Goal: Information Seeking & Learning: Learn about a topic

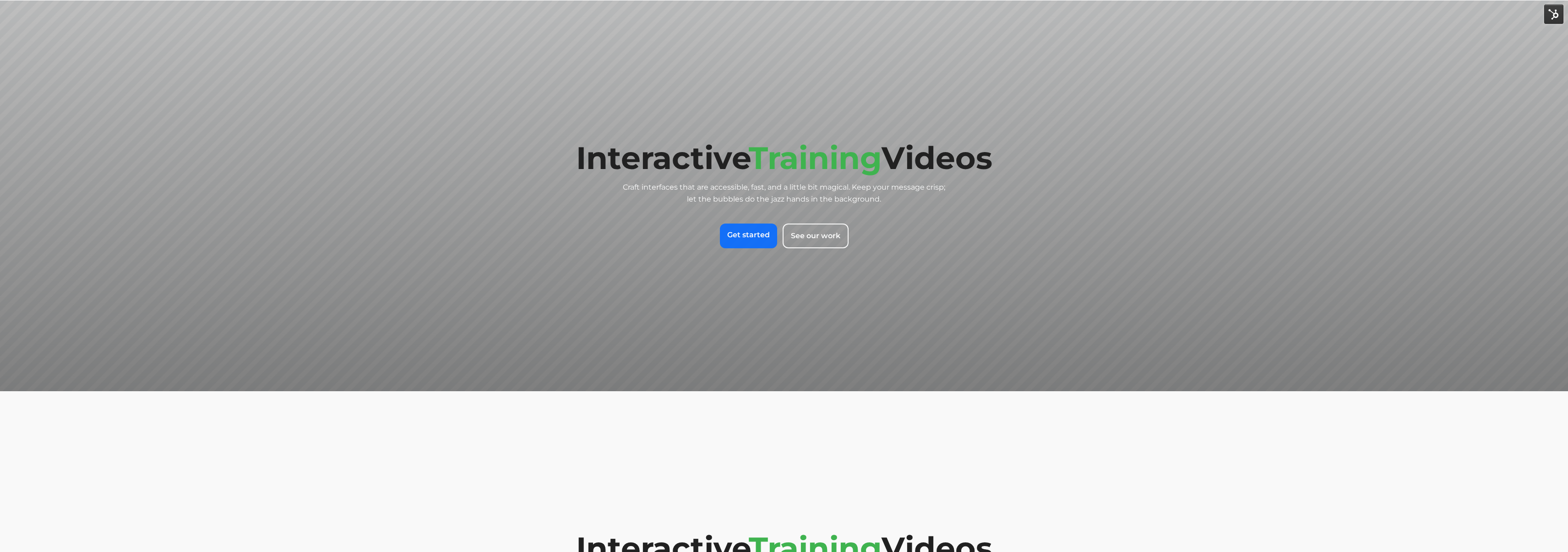
click at [700, 292] on div at bounding box center [784, 196] width 1568 height 391
drag, startPoint x: 356, startPoint y: 232, endPoint x: 366, endPoint y: 313, distance: 81.6
click at [366, 313] on div at bounding box center [784, 196] width 1568 height 391
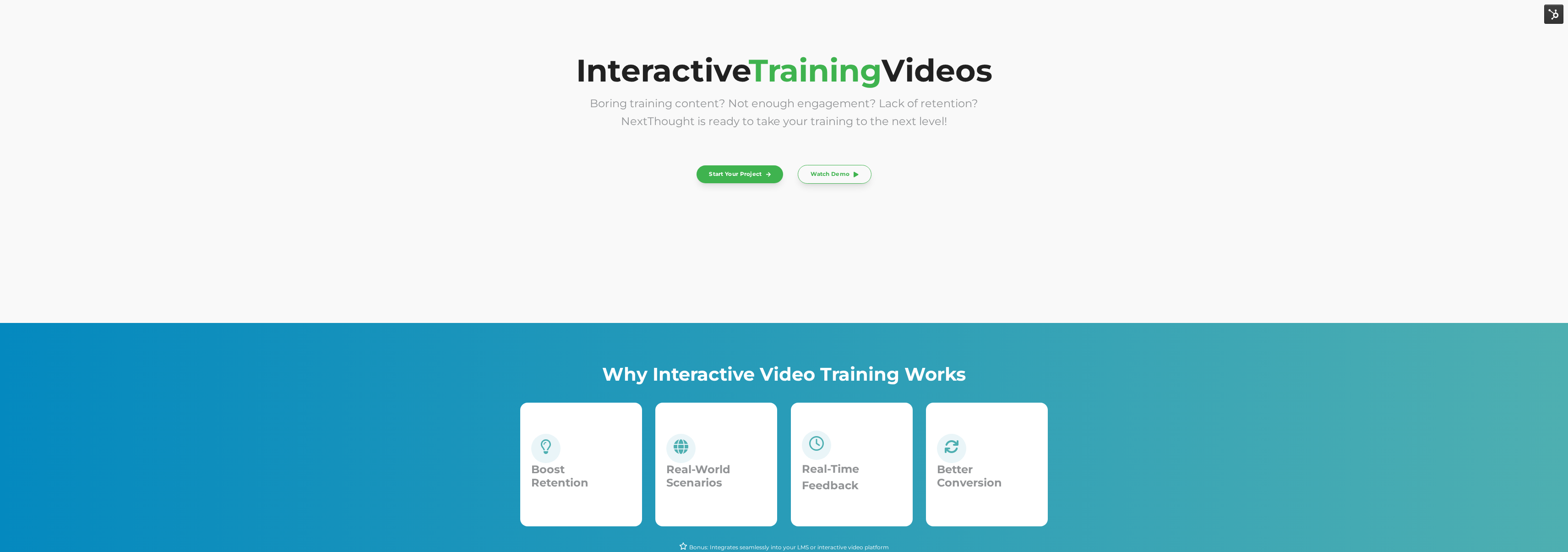
scroll to position [469, 0]
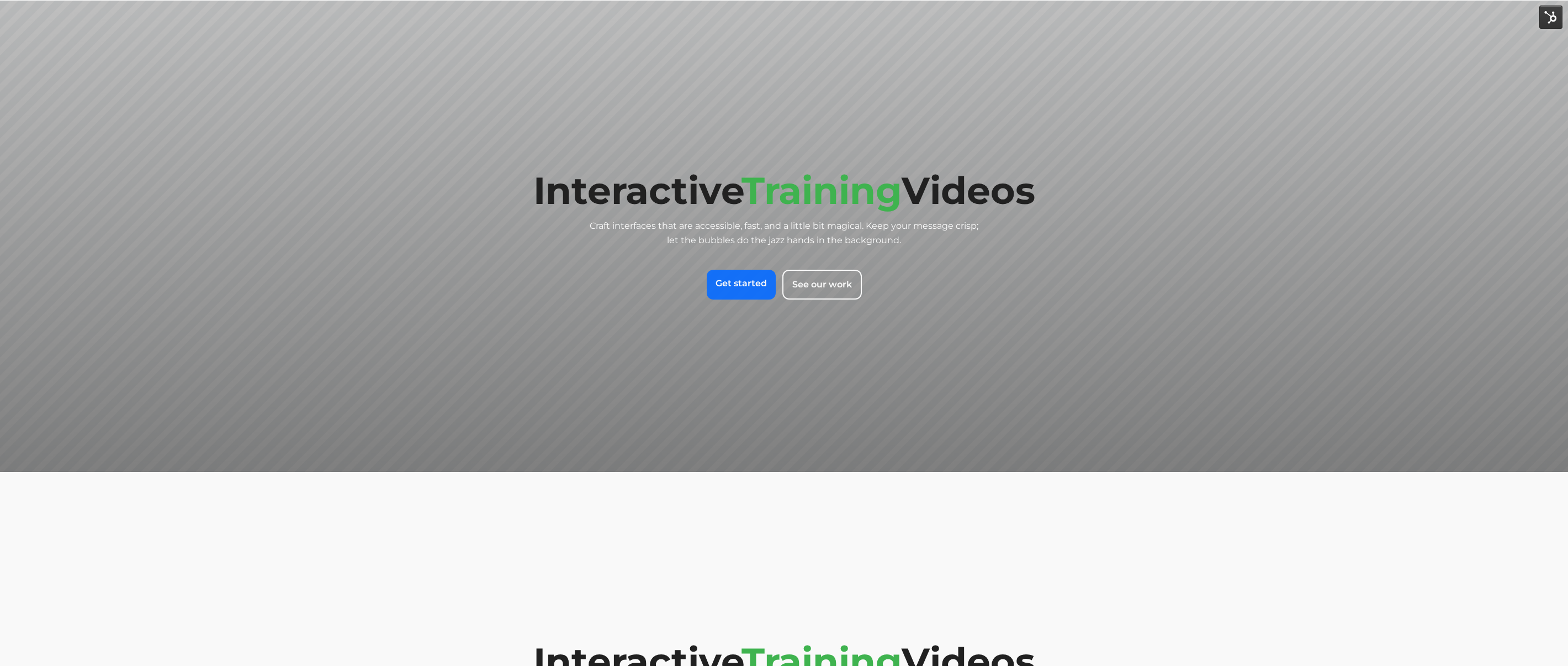
click at [1392, 275] on div at bounding box center [784, 236] width 1568 height 471
click at [1327, 283] on div at bounding box center [784, 236] width 1568 height 471
